Goal: Check status

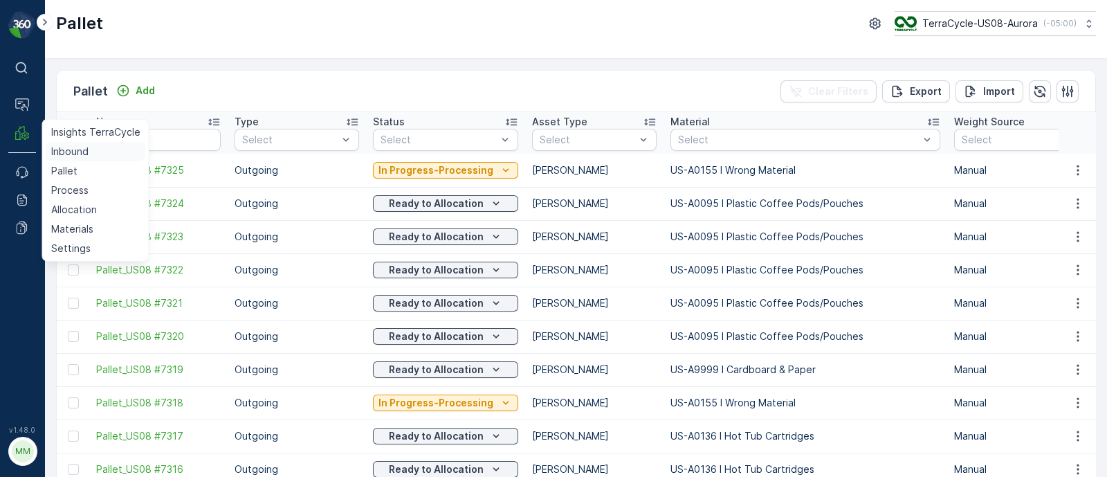
click at [80, 154] on p "Inbound" at bounding box center [69, 152] width 37 height 14
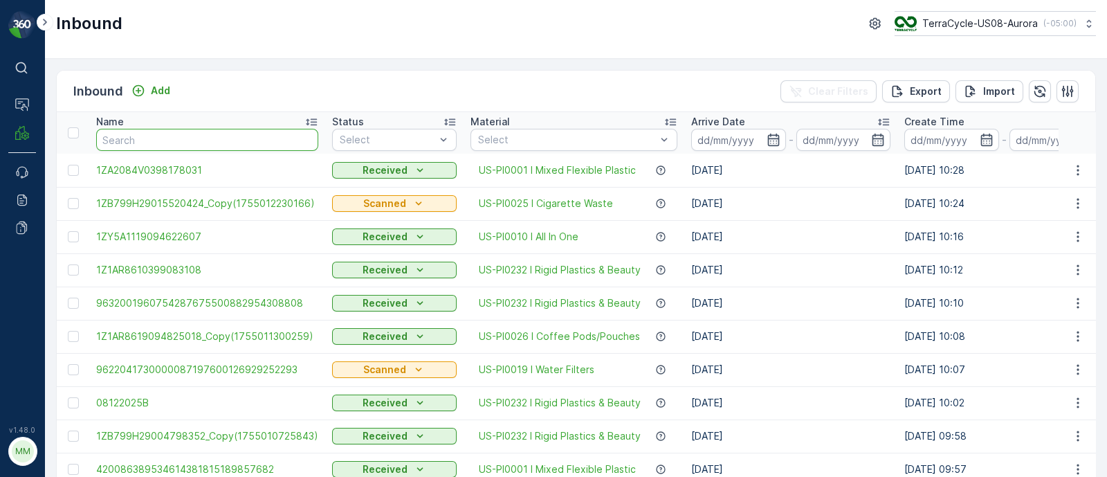
click at [121, 137] on input "text" at bounding box center [207, 140] width 222 height 22
paste input "1ZB799H29034789672"
type input "1ZB799H29034789672"
click at [208, 138] on input "1ZB799H29034789672" at bounding box center [207, 140] width 222 height 22
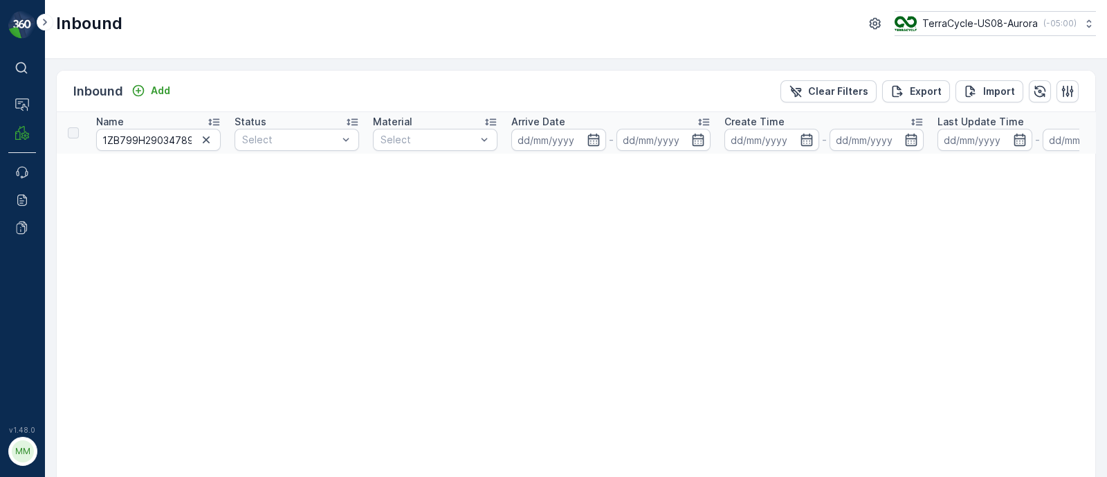
click at [176, 143] on input "1ZB799H29034789672" at bounding box center [158, 140] width 125 height 22
drag, startPoint x: 189, startPoint y: 136, endPoint x: 80, endPoint y: 135, distance: 109.4
click at [120, 134] on input "1ZB799H29034789672" at bounding box center [158, 140] width 125 height 22
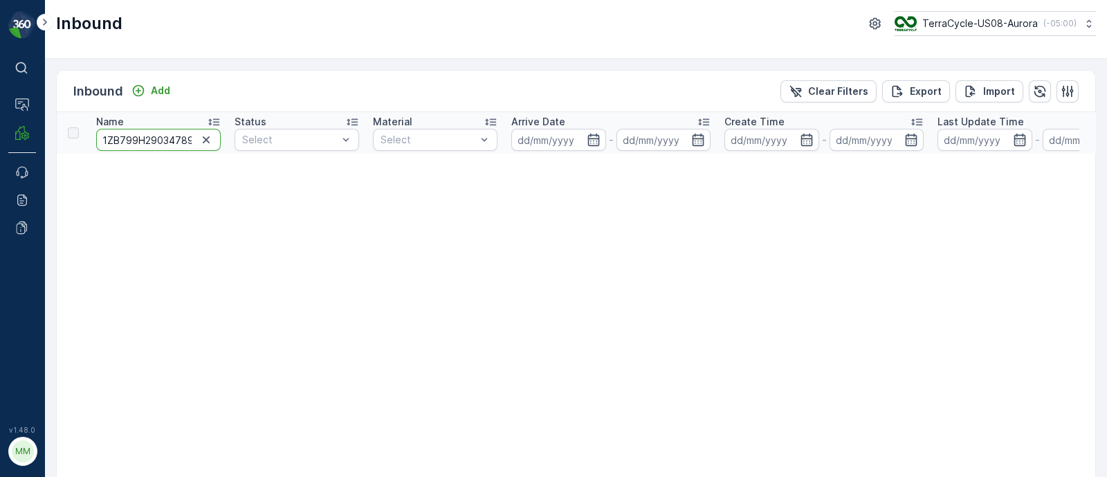
drag, startPoint x: 156, startPoint y: 178, endPoint x: 170, endPoint y: 118, distance: 61.6
click at [168, 141] on input "1ZB799H29034789672" at bounding box center [158, 140] width 125 height 22
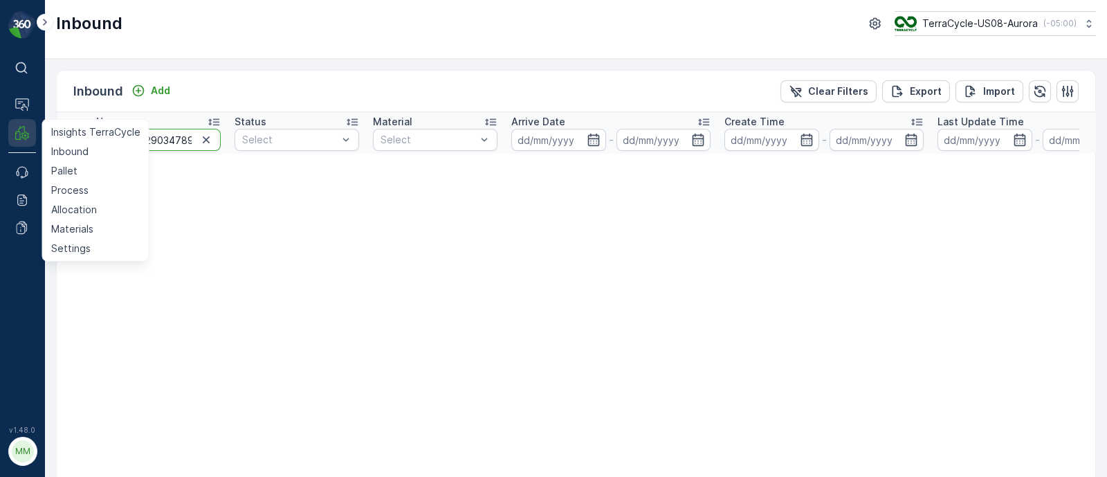
drag, startPoint x: 193, startPoint y: 140, endPoint x: 35, endPoint y: 129, distance: 158.8
click at [35, 129] on div "⌘B Operations MRF Insights TerraCycle Inbound Pallet Process Allocation Materia…" at bounding box center [553, 238] width 1107 height 477
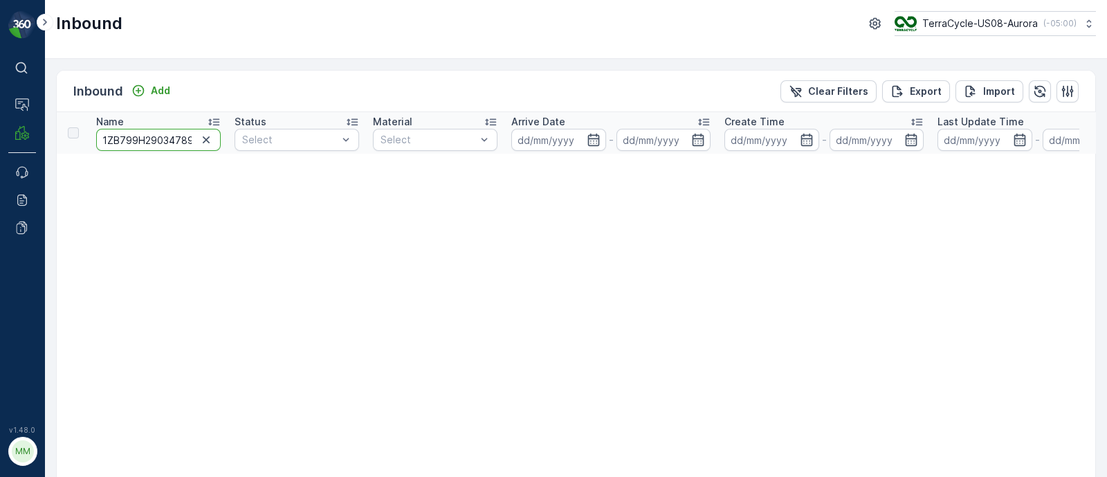
click at [166, 141] on input "1ZB799H29034789672" at bounding box center [158, 140] width 125 height 22
click at [183, 138] on input "1ZB799H29034789672" at bounding box center [158, 140] width 125 height 22
click at [189, 138] on input "1ZB799H29034789672" at bounding box center [158, 140] width 125 height 22
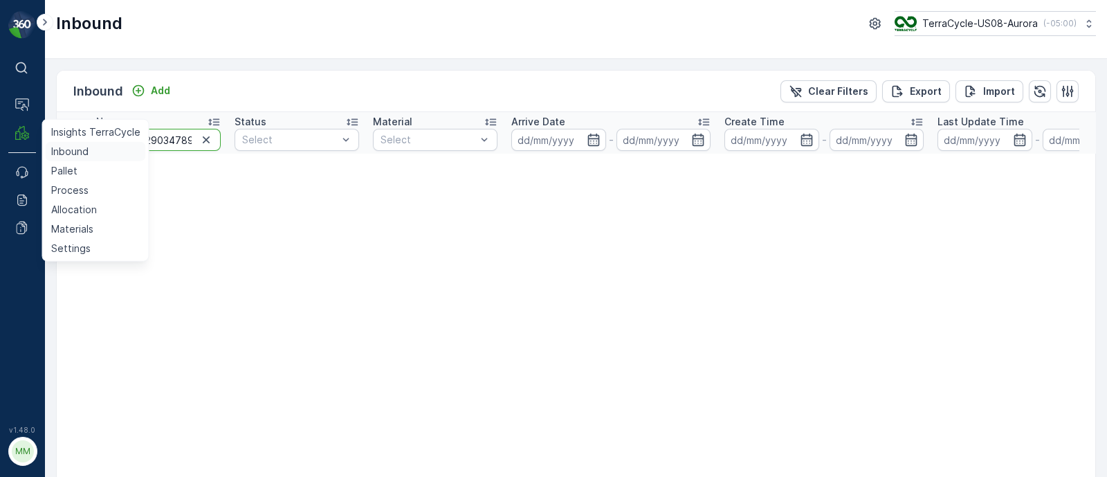
click at [58, 147] on p "Inbound" at bounding box center [69, 152] width 37 height 14
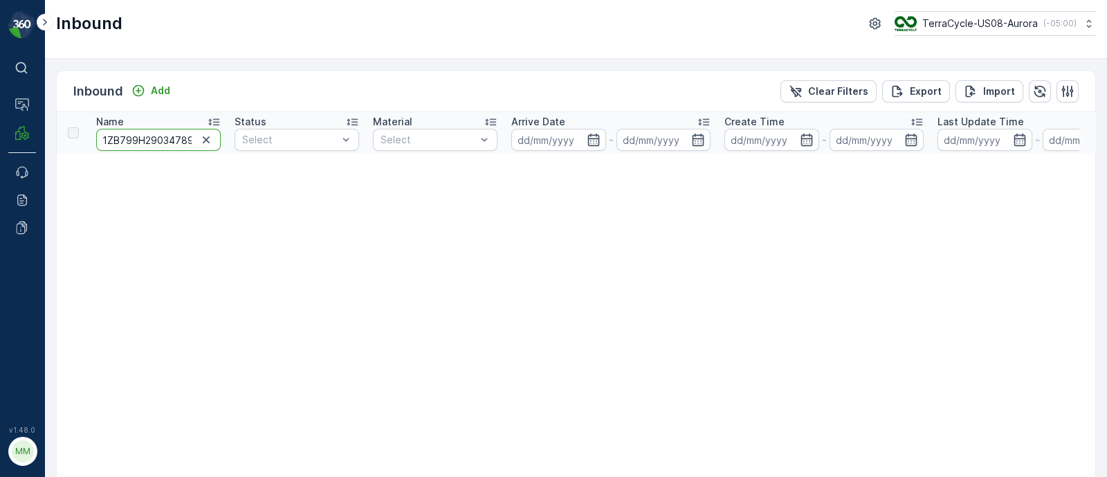
click at [158, 141] on input "1ZB799H29034789672" at bounding box center [158, 140] width 125 height 22
click at [187, 138] on input "1ZB799H29034789672" at bounding box center [158, 140] width 125 height 22
drag, startPoint x: 192, startPoint y: 139, endPoint x: 69, endPoint y: 140, distance: 122.5
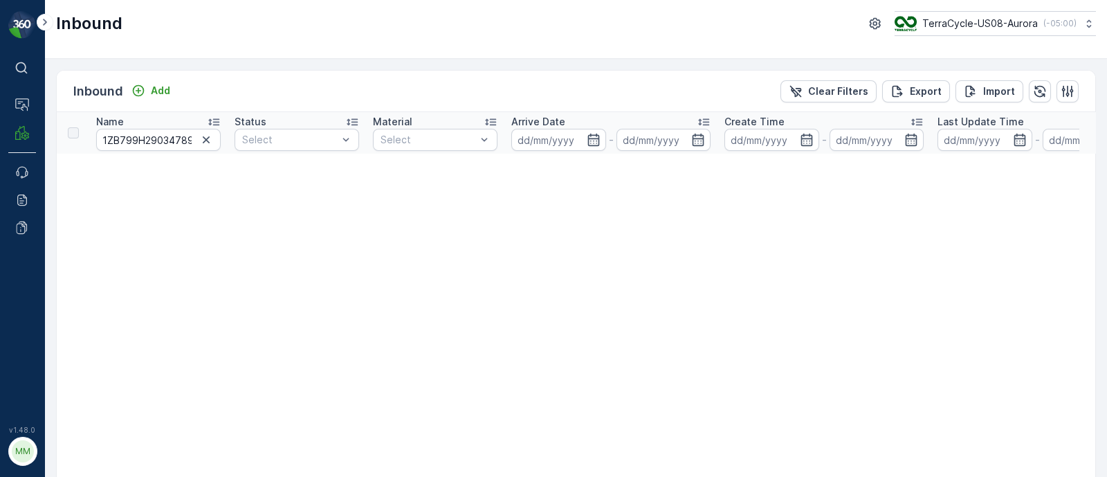
click at [74, 149] on p "Inbound" at bounding box center [69, 152] width 37 height 14
click at [161, 143] on input "1ZB799H29034789672" at bounding box center [158, 140] width 125 height 22
click at [187, 143] on input "1ZB799H29034789672" at bounding box center [158, 140] width 125 height 22
click at [192, 143] on input "1ZB799H29034789672" at bounding box center [158, 140] width 125 height 22
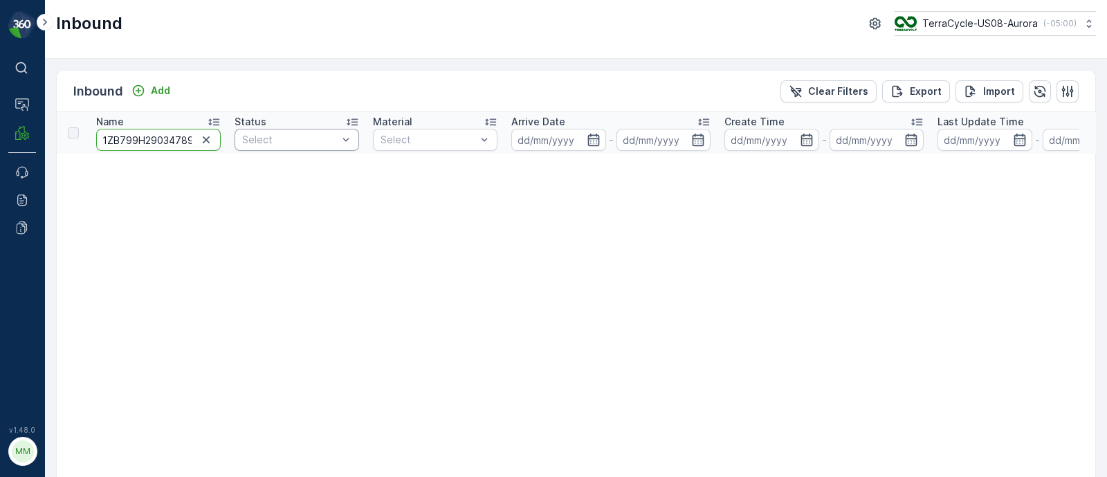
scroll to position [0, 20]
drag, startPoint x: 102, startPoint y: 136, endPoint x: 317, endPoint y: 143, distance: 214.6
paste input "text"
type input "1ZB799H29034789672"
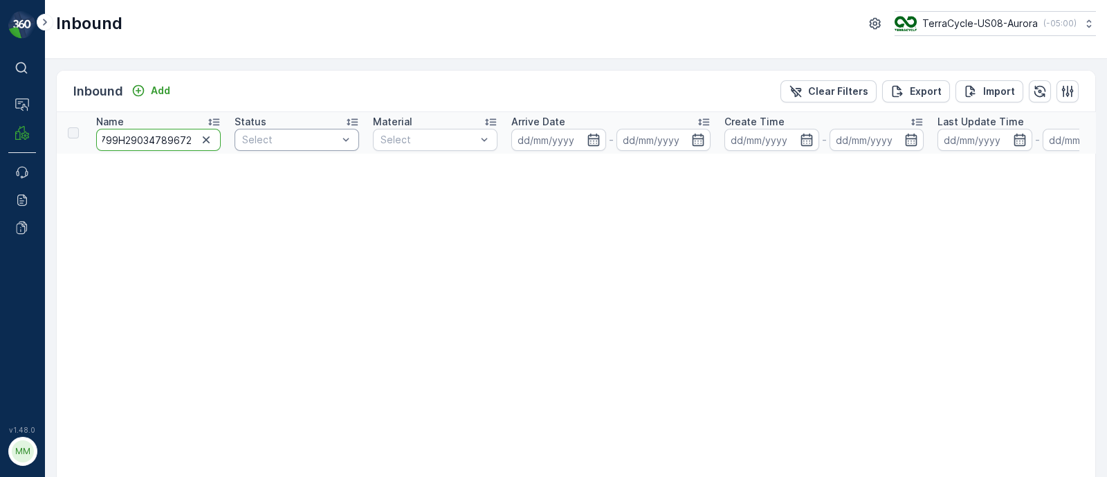
scroll to position [0, 17]
